Goal: Transaction & Acquisition: Purchase product/service

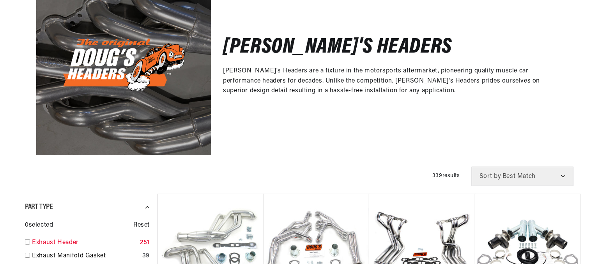
scroll to position [234, 0]
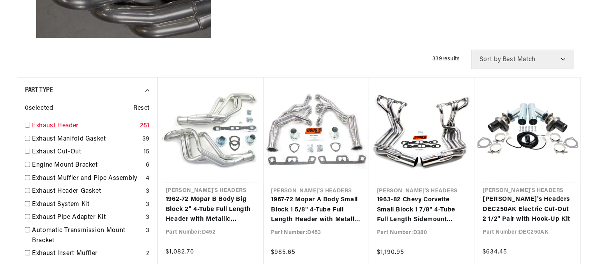
click at [61, 126] on link "Exhaust Header" at bounding box center [84, 126] width 105 height 10
checkbox input "true"
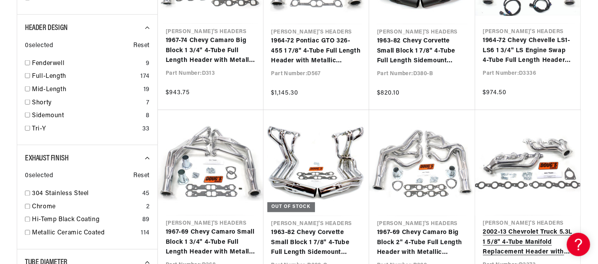
scroll to position [654, 0]
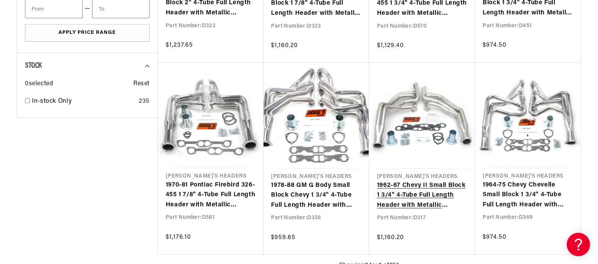
scroll to position [0, 184]
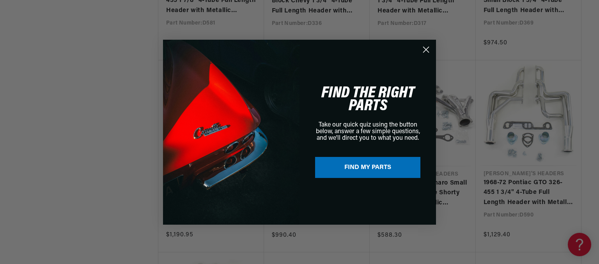
click at [428, 47] on circle "Close dialog" at bounding box center [426, 49] width 13 height 13
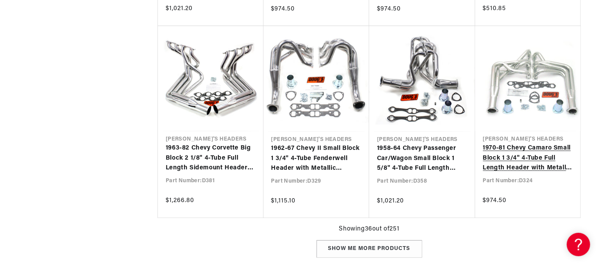
scroll to position [0, 171]
